Goal: Navigation & Orientation: Find specific page/section

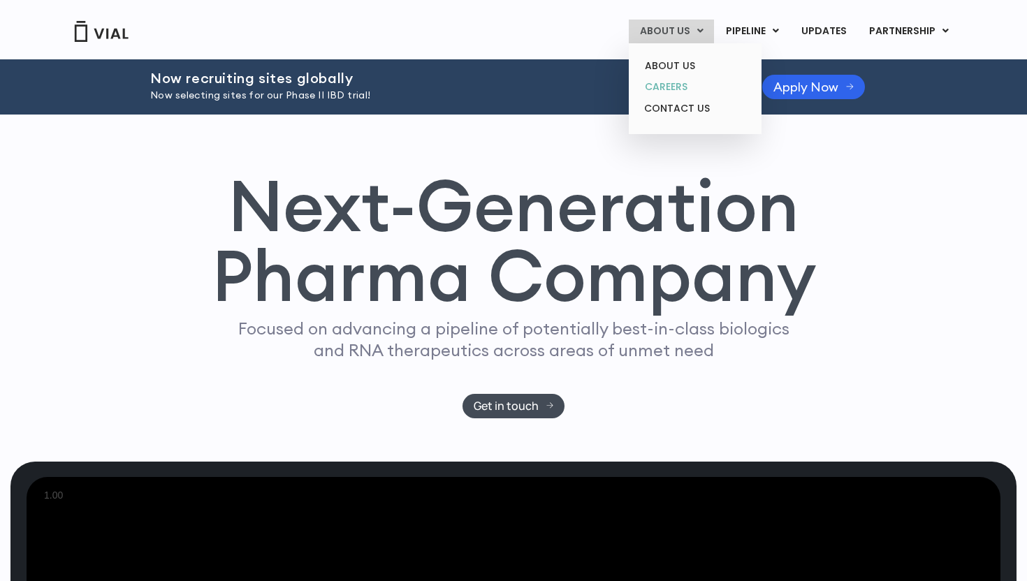
click at [661, 86] on link "CAREERS" at bounding box center [695, 87] width 122 height 22
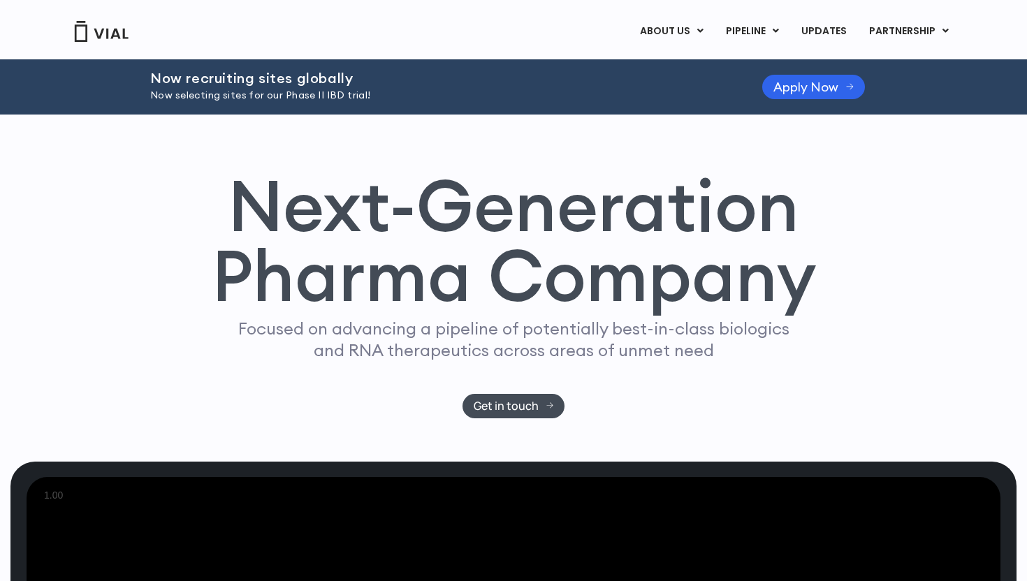
scroll to position [90, 0]
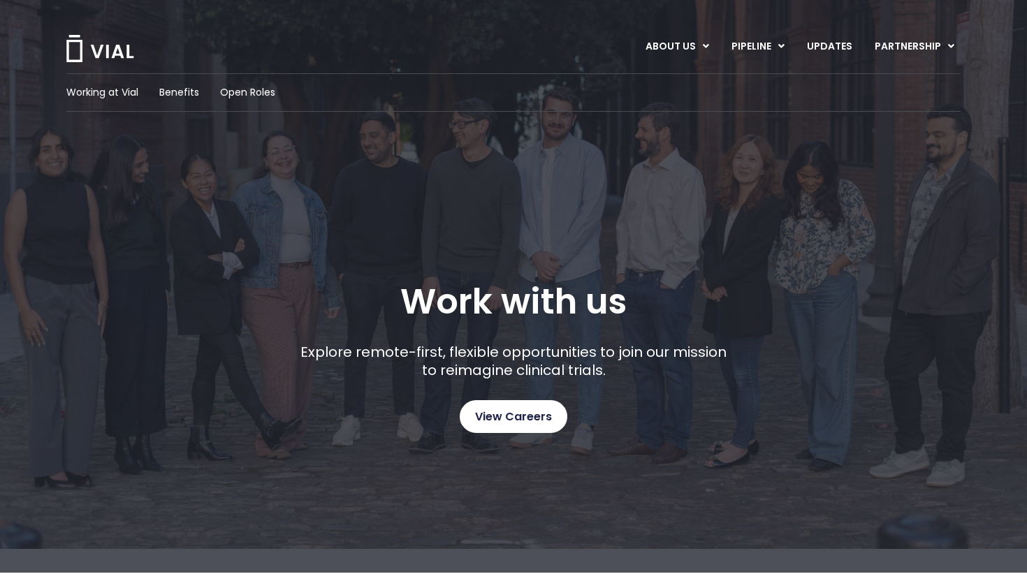
click at [490, 425] on span "View Careers" at bounding box center [513, 417] width 77 height 18
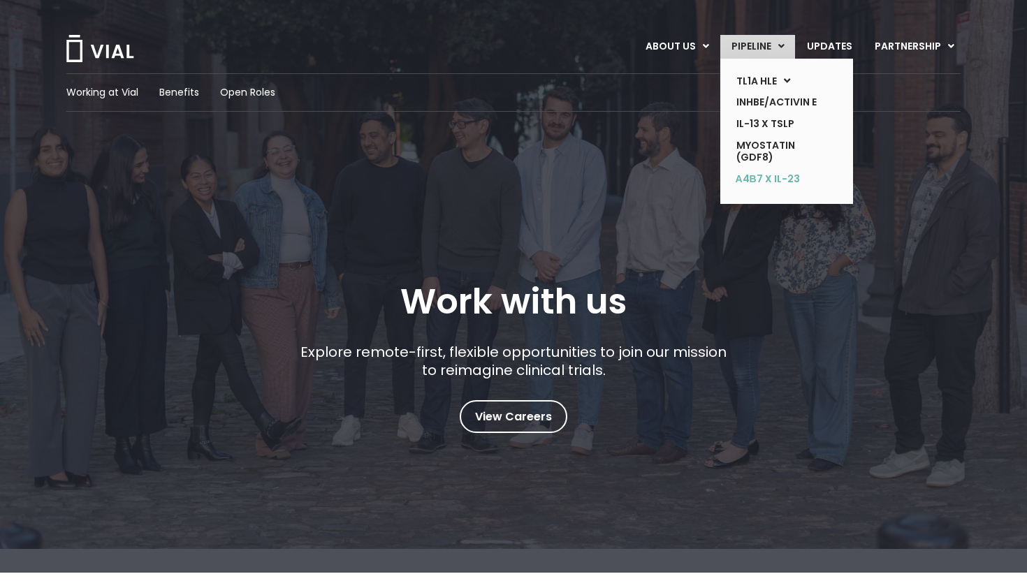
click at [751, 187] on link "α4β7 x IL-23" at bounding box center [776, 179] width 102 height 22
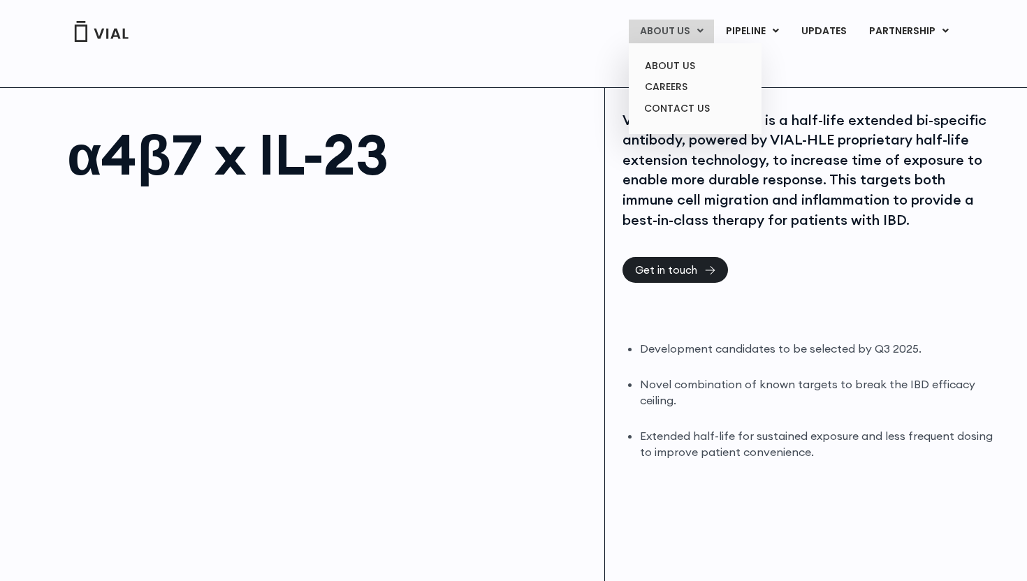
click at [676, 32] on link "ABOUT US" at bounding box center [671, 32] width 85 height 24
click at [677, 82] on link "CAREERS" at bounding box center [695, 87] width 122 height 22
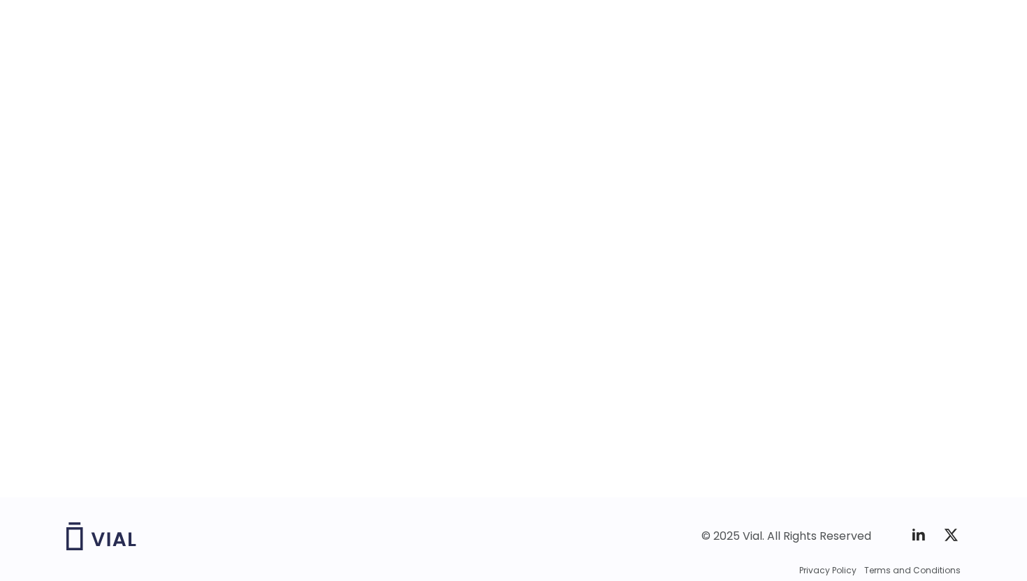
scroll to position [2157, 0]
